Goal: Transaction & Acquisition: Book appointment/travel/reservation

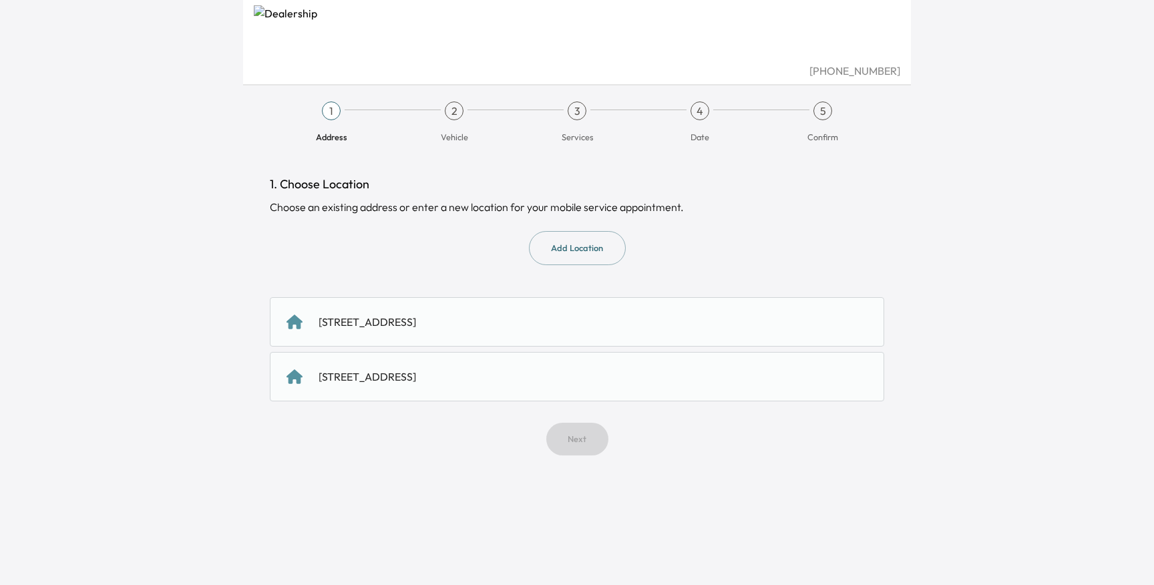
click at [416, 323] on div "[STREET_ADDRESS]" at bounding box center [368, 322] width 98 height 16
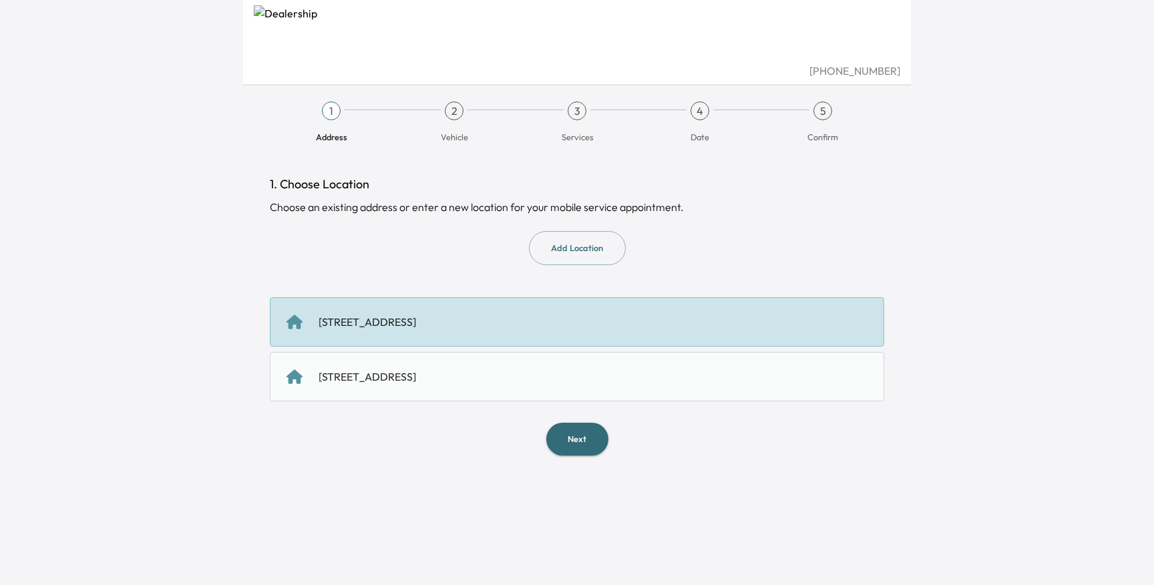
click at [582, 443] on button "Next" at bounding box center [577, 439] width 62 height 33
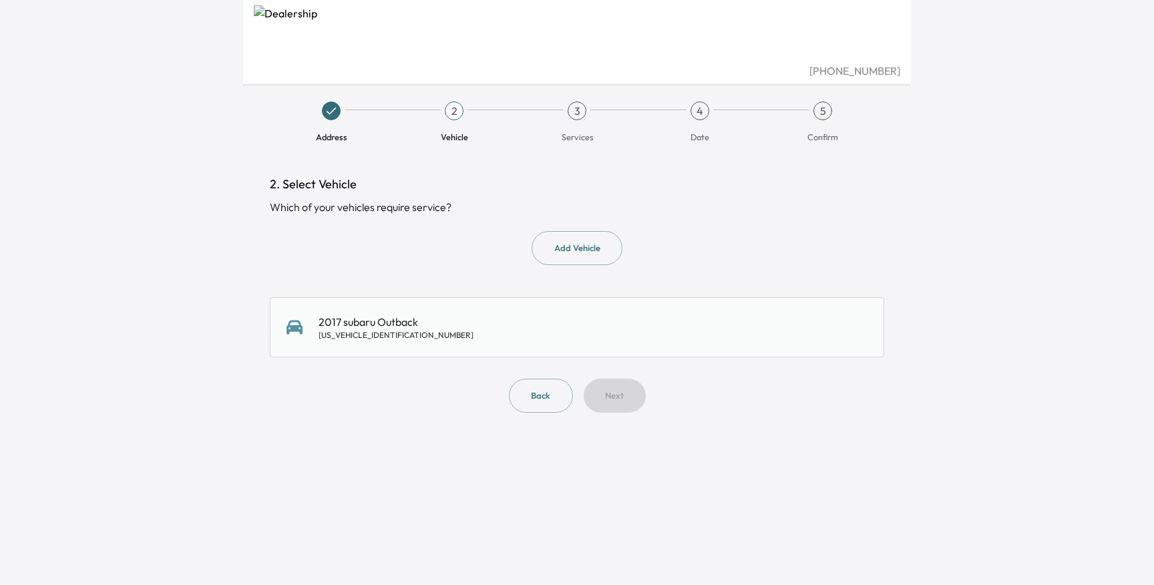
click at [471, 320] on div "2017 subaru Outback [US_VEHICLE_IDENTIFICATION_NUMBER]" at bounding box center [577, 327] width 581 height 27
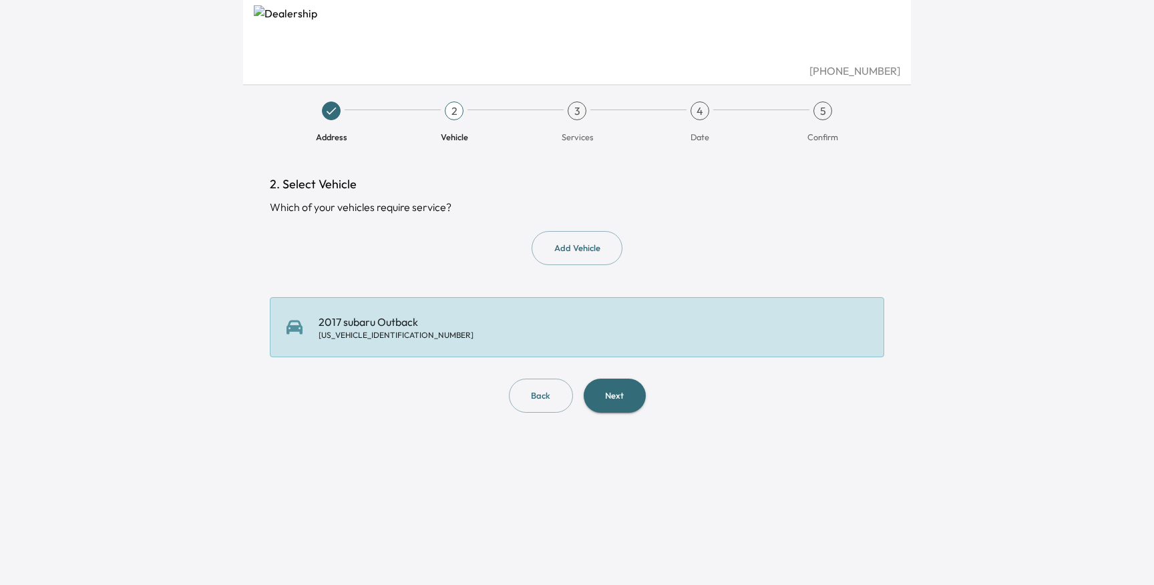
click at [615, 385] on button "Next" at bounding box center [615, 396] width 62 height 34
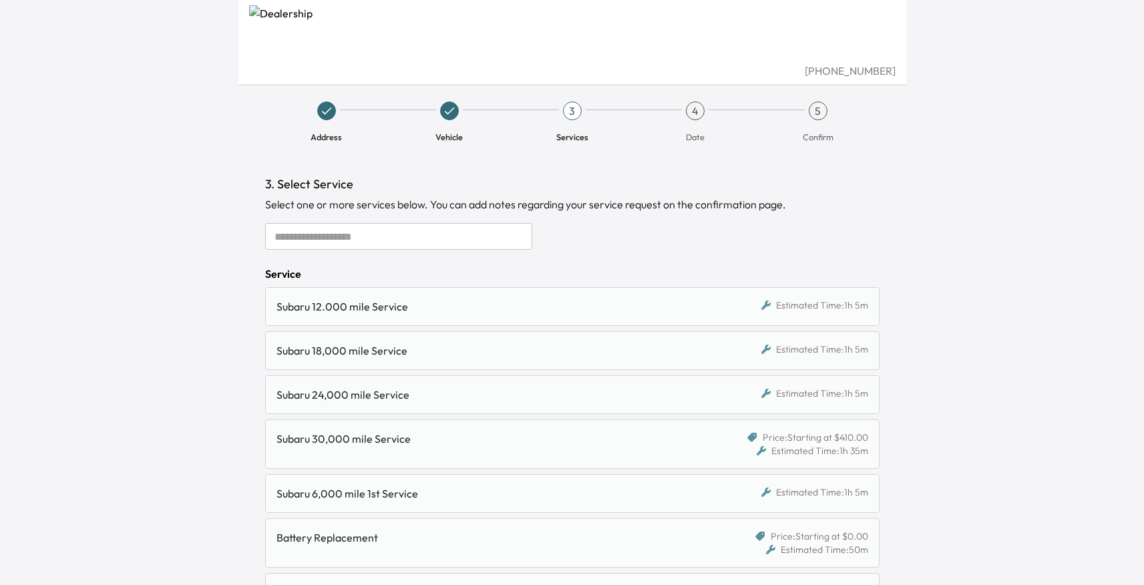
click at [482, 302] on div "Subaru 12.000 mile Service" at bounding box center [494, 307] width 434 height 16
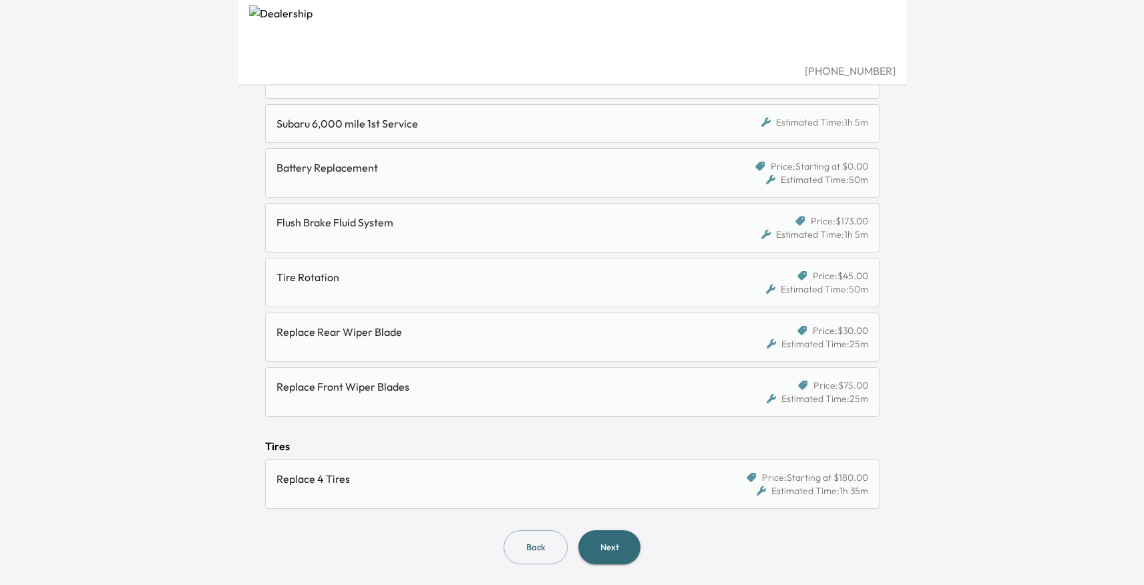
scroll to position [371, 0]
click at [633, 538] on button "Next" at bounding box center [610, 547] width 62 height 34
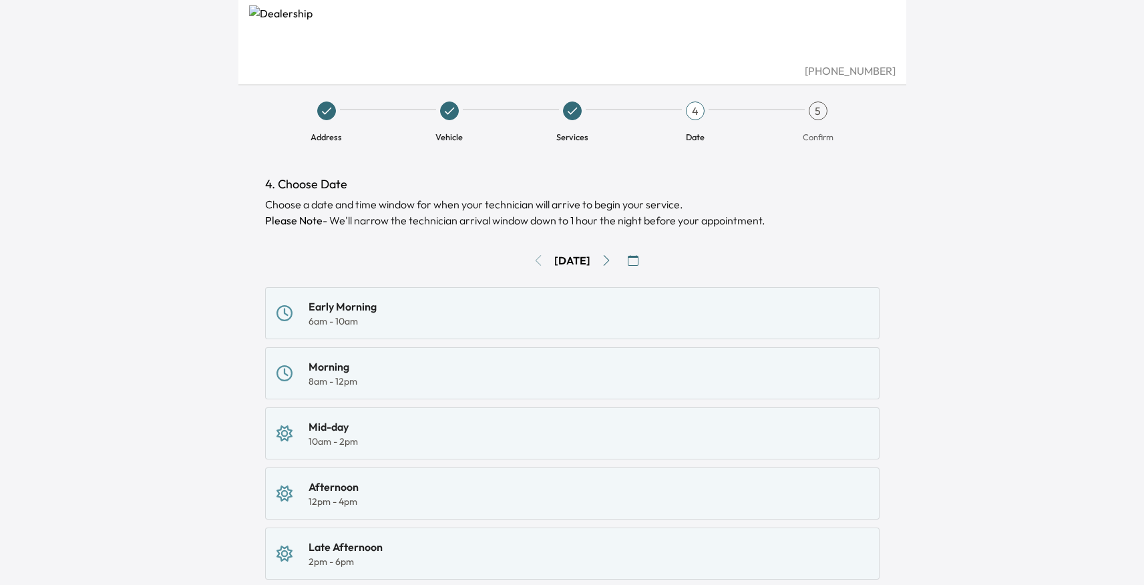
click at [530, 261] on div "[DATE]" at bounding box center [572, 260] width 615 height 21
click at [1054, 206] on div "[PHONE_NUMBER] Address Vehicle Services 4 Date 5 Confirm 4. Choose Date Choose …" at bounding box center [572, 292] width 1144 height 585
click at [1136, 161] on div "[PHONE_NUMBER] Address Vehicle Services 4 Date 5 Confirm 4. Choose Date Choose …" at bounding box center [572, 292] width 1144 height 585
click at [1095, 221] on div "[PHONE_NUMBER] Address Vehicle Services 4 Date 5 Confirm 4. Choose Date Choose …" at bounding box center [572, 292] width 1144 height 585
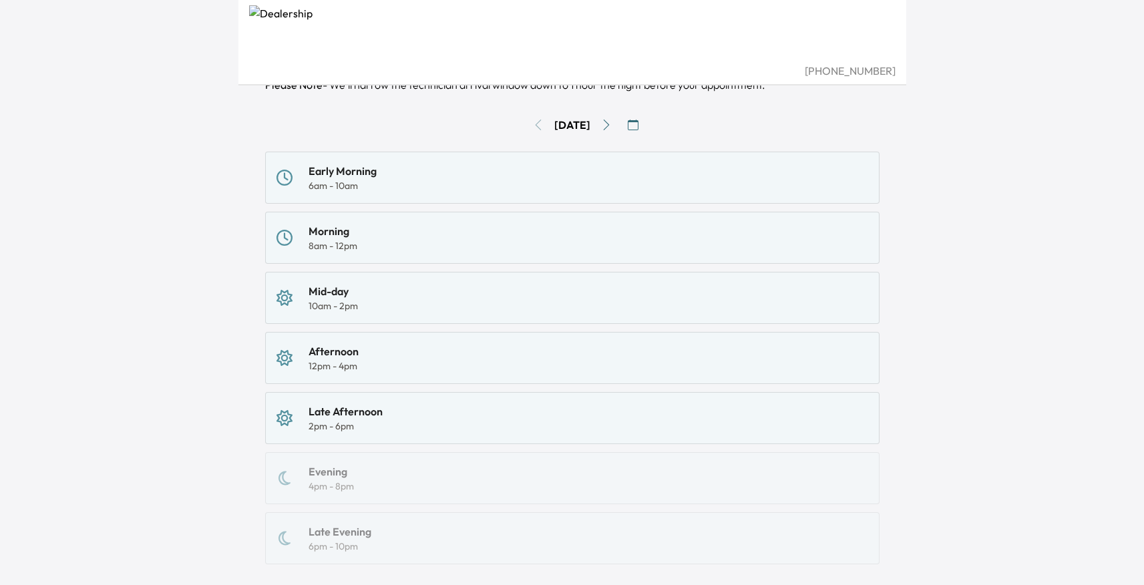
scroll to position [134, 0]
click at [639, 126] on icon "button" at bounding box center [633, 127] width 11 height 11
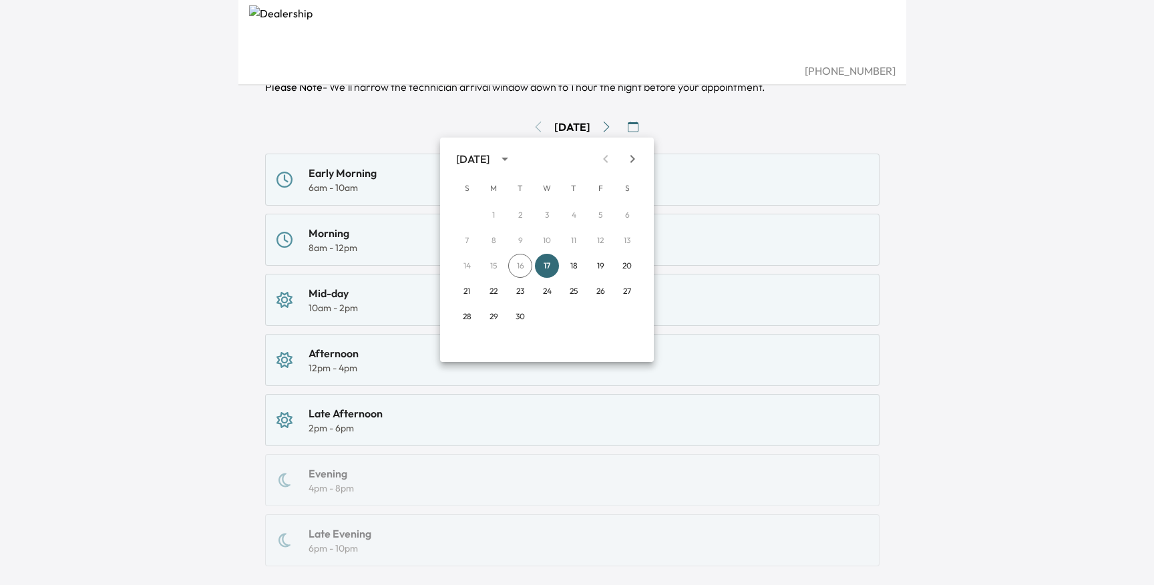
click at [837, 143] on div at bounding box center [577, 292] width 1154 height 585
